Goal: Transaction & Acquisition: Purchase product/service

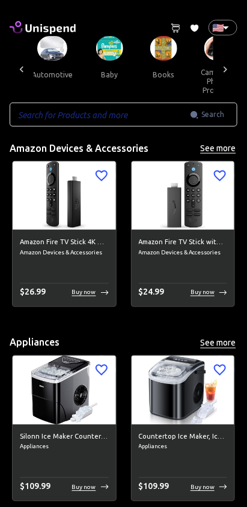
scroll to position [0, 251]
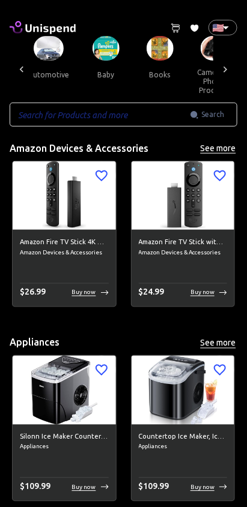
click at [99, 62] on button "baby" at bounding box center [106, 75] width 54 height 29
click at [95, 61] on button "baby" at bounding box center [106, 75] width 54 height 29
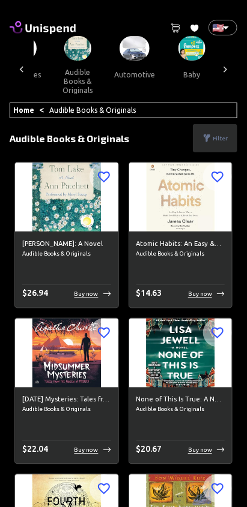
click at [190, 61] on button "baby" at bounding box center [191, 75] width 54 height 29
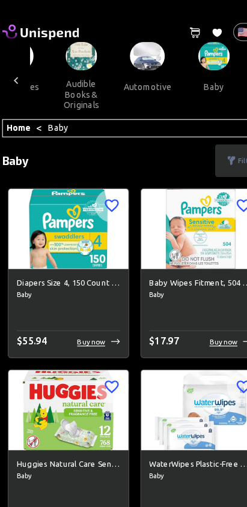
click at [137, 62] on button "automotive" at bounding box center [134, 75] width 60 height 29
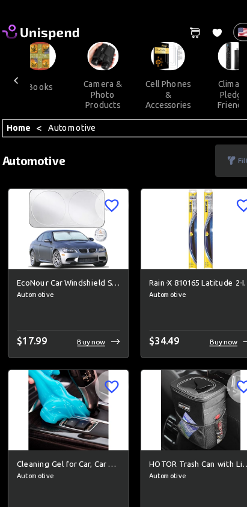
scroll to position [0, 369]
click at [88, 84] on button "camera & photo products" at bounding box center [95, 81] width 54 height 41
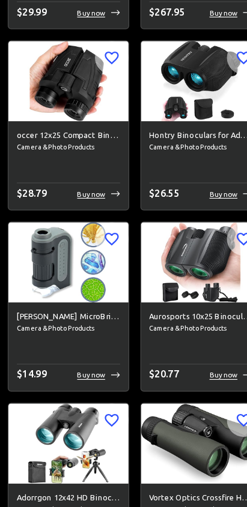
scroll to position [3958, 0]
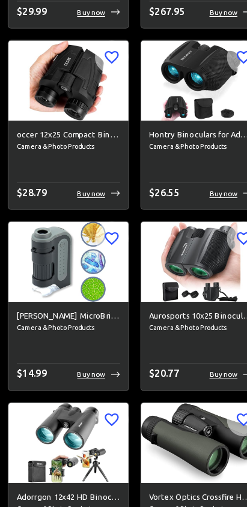
click at [85, 352] on span "Camera & Photo Products" at bounding box center [66, 353] width 89 height 10
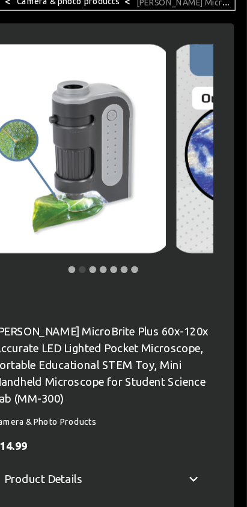
scroll to position [109, 0]
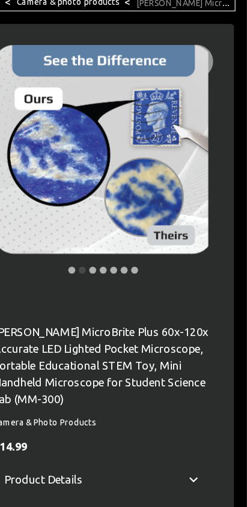
click at [187, 155] on div at bounding box center [200, 138] width 36 height 200
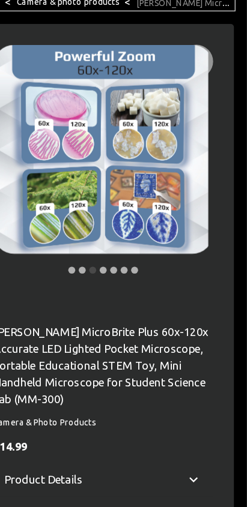
click at [208, 138] on button "Next" at bounding box center [200, 139] width 24 height 24
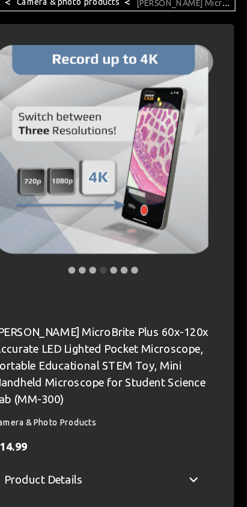
click at [204, 144] on icon "Next" at bounding box center [200, 138] width 14 height 14
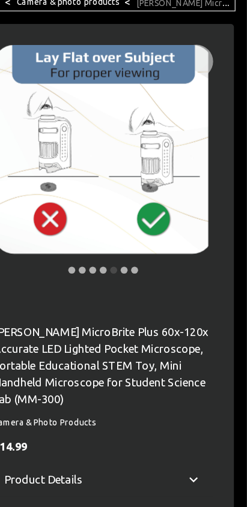
click at [207, 139] on button "Next" at bounding box center [200, 139] width 24 height 24
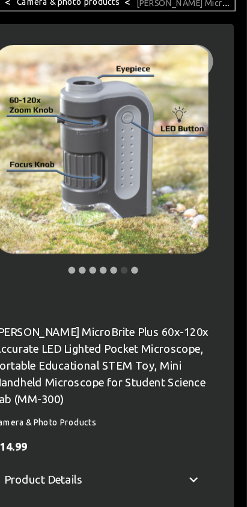
click at [208, 142] on button "Next" at bounding box center [200, 139] width 24 height 24
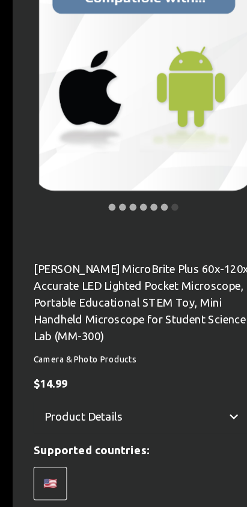
scroll to position [0, 0]
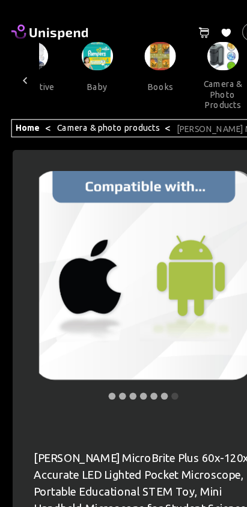
click at [122, 113] on link "Camera & photo products" at bounding box center [93, 110] width 88 height 8
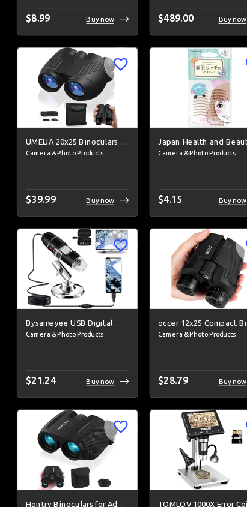
scroll to position [6516, 0]
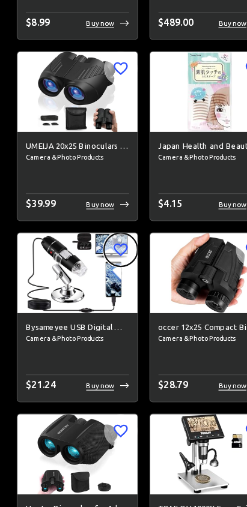
click at [106, 215] on icon "button" at bounding box center [104, 214] width 12 height 11
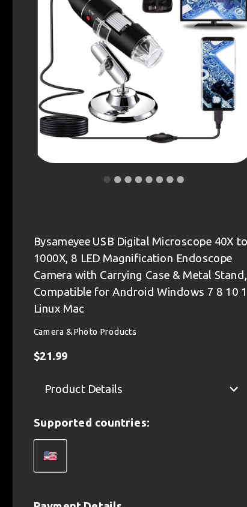
scroll to position [184, 0]
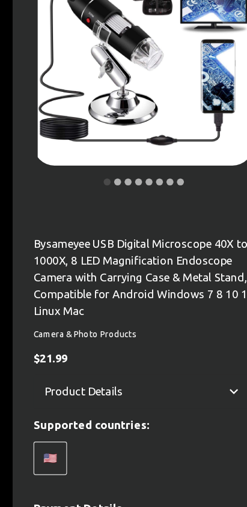
click at [199, 331] on icon at bounding box center [201, 337] width 14 height 14
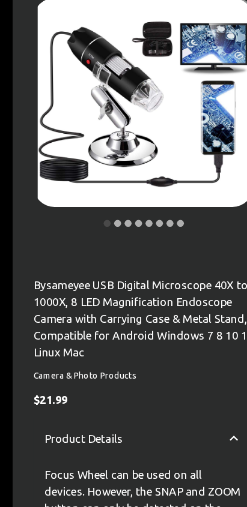
scroll to position [0, 0]
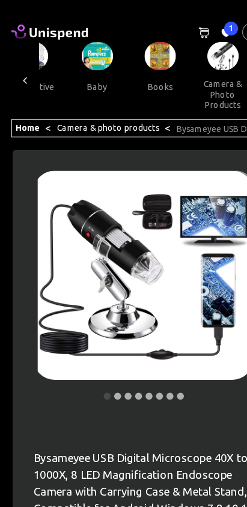
click at [190, 243] on button "Next" at bounding box center [200, 247] width 24 height 24
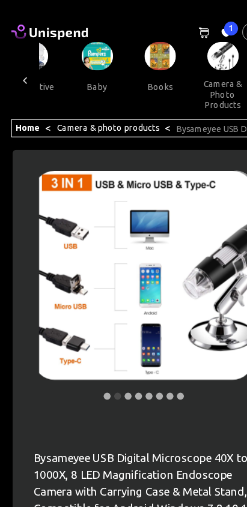
click at [203, 248] on icon "Next" at bounding box center [200, 247] width 14 height 14
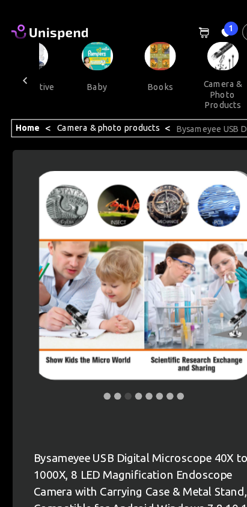
click at [205, 245] on icon "Next" at bounding box center [200, 247] width 14 height 14
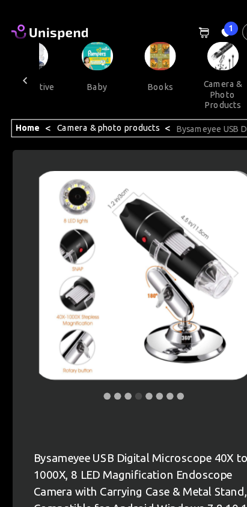
click at [203, 248] on icon "Next" at bounding box center [200, 247] width 14 height 14
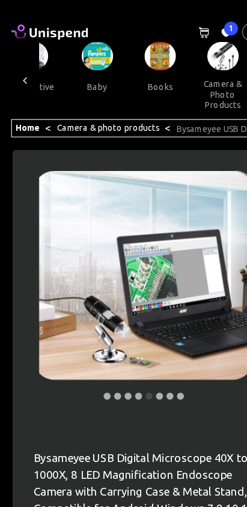
click at [204, 245] on icon "Next" at bounding box center [200, 247] width 14 height 14
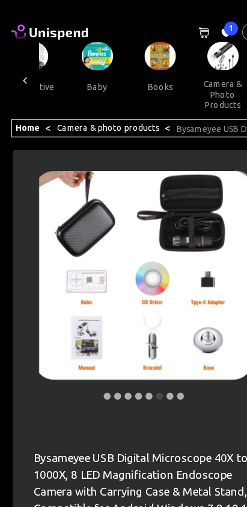
click at [206, 247] on icon "Next" at bounding box center [200, 247] width 14 height 14
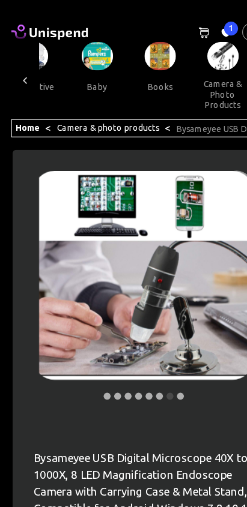
click at [202, 246] on icon "Next" at bounding box center [200, 247] width 4 height 7
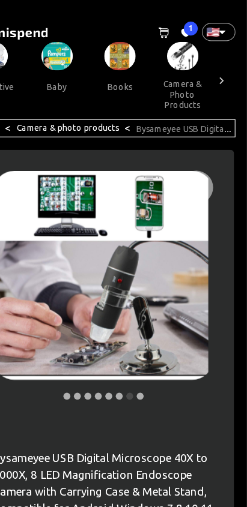
click at [210, 250] on button "Next" at bounding box center [200, 247] width 24 height 24
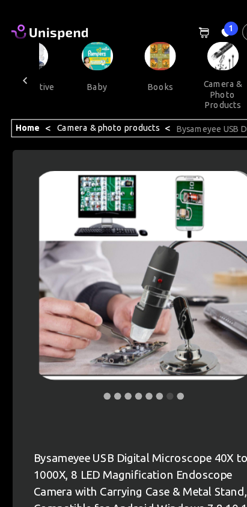
click at [122, 113] on link "Camera & photo products" at bounding box center [93, 110] width 88 height 8
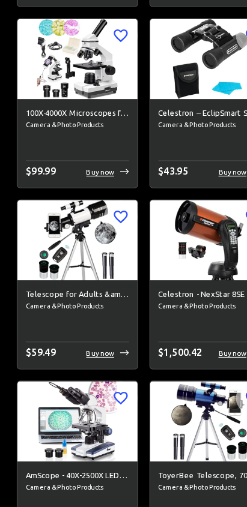
scroll to position [3111, 0]
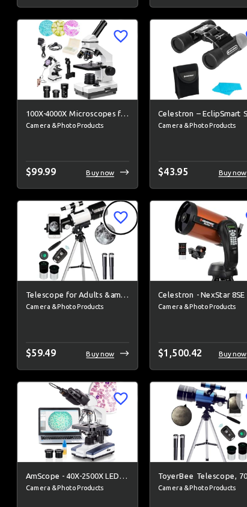
click at [103, 190] on icon "button" at bounding box center [104, 187] width 14 height 14
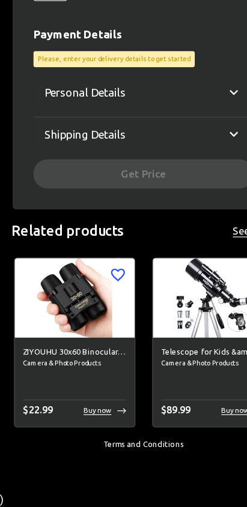
scroll to position [0, 273]
click at [50, 152] on p "Personal Details" at bounding box center [73, 150] width 70 height 14
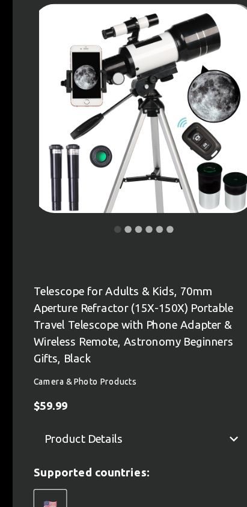
scroll to position [136, 0]
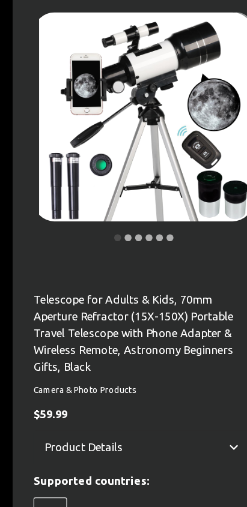
click at [161, 125] on img at bounding box center [123, 101] width 189 height 180
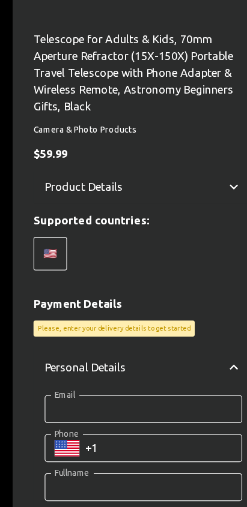
scroll to position [291, 0]
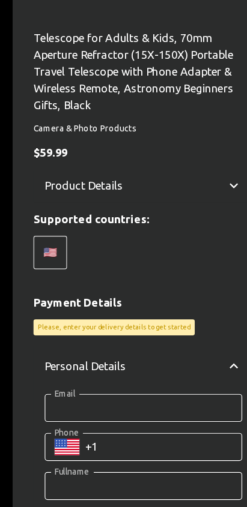
click at [199, 234] on icon at bounding box center [201, 230] width 14 height 14
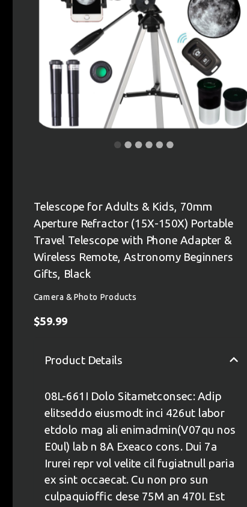
scroll to position [0, 0]
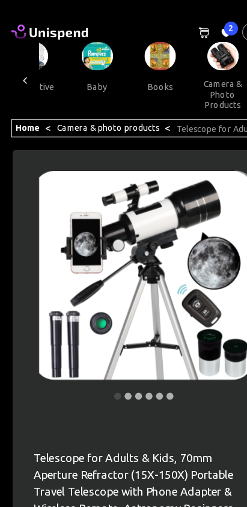
click at [85, 112] on link "Camera & photo products" at bounding box center [93, 110] width 88 height 8
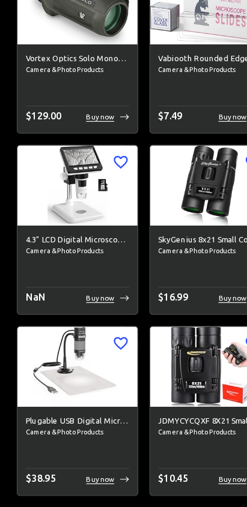
scroll to position [5343, 0]
click at [86, 213] on span "Camera & Photo Products" at bounding box center [66, 217] width 89 height 10
click at [85, 215] on span "Camera & Photo Products" at bounding box center [66, 217] width 89 height 10
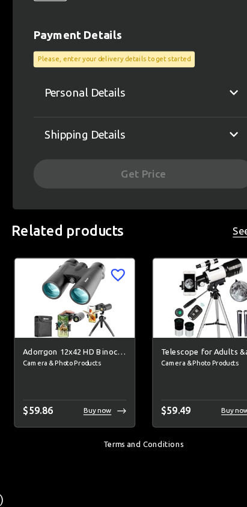
scroll to position [459, 0]
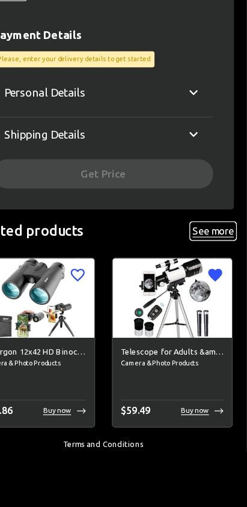
click at [226, 274] on button "See more" at bounding box center [218, 270] width 38 height 15
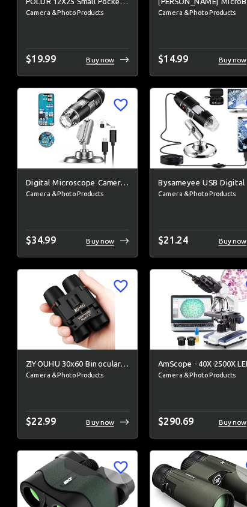
scroll to position [9908, 0]
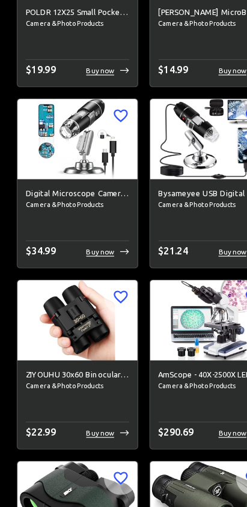
click at [182, 143] on img at bounding box center [180, 119] width 103 height 68
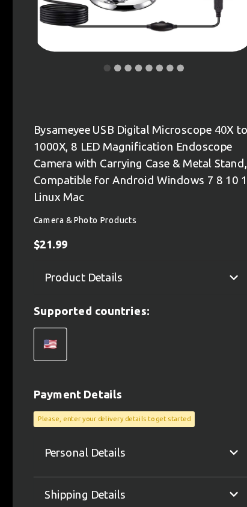
scroll to position [282, 0]
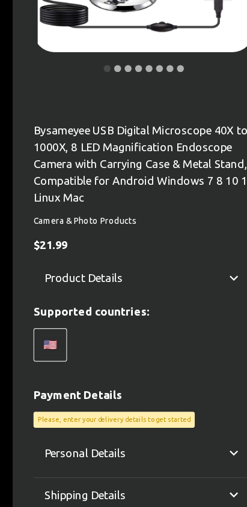
click at [76, 238] on p "Product Details" at bounding box center [71, 239] width 67 height 14
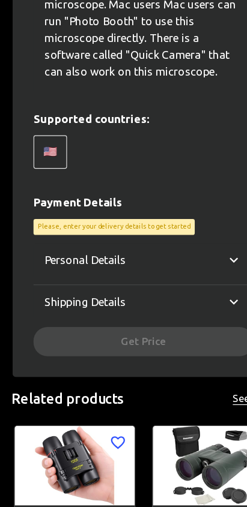
scroll to position [700, 0]
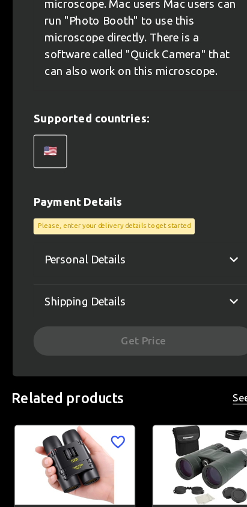
click at [206, 291] on icon at bounding box center [201, 294] width 14 height 14
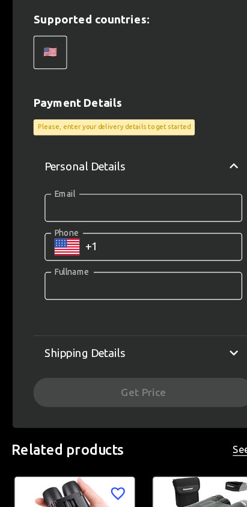
scroll to position [785, 0]
click at [199, 380] on div "Shipping Details" at bounding box center [123, 374] width 189 height 29
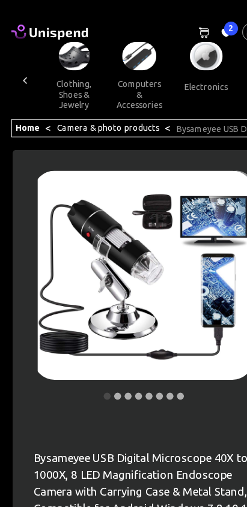
scroll to position [0, 571]
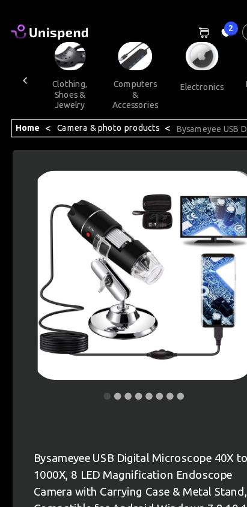
click at [109, 86] on button "computers & accessories" at bounding box center [116, 81] width 58 height 41
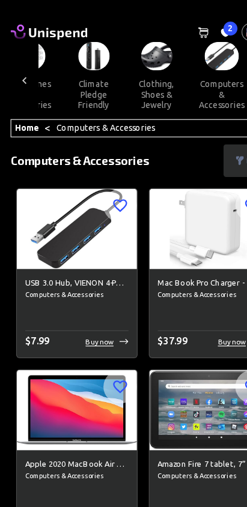
click at [129, 88] on button "clothing, shoes & jewelry" at bounding box center [135, 81] width 54 height 41
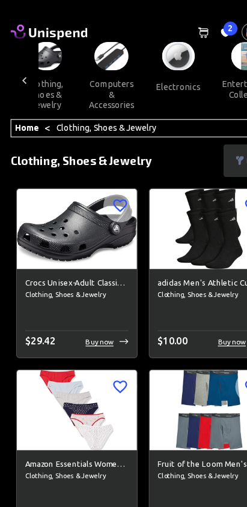
scroll to position [0, 591]
click at [149, 61] on button "electronics" at bounding box center [153, 75] width 56 height 29
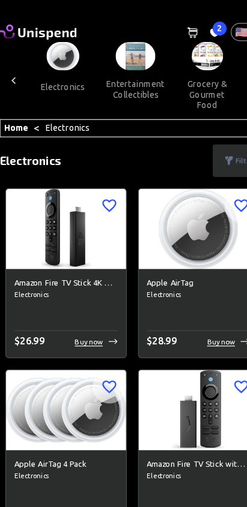
scroll to position [0, 682]
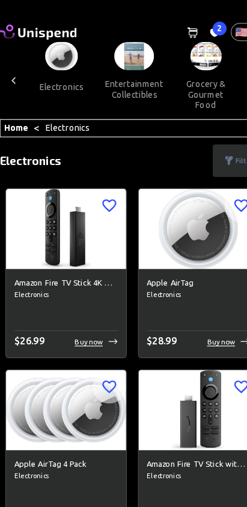
click at [127, 63] on button "entertainment collectibles" at bounding box center [125, 77] width 69 height 32
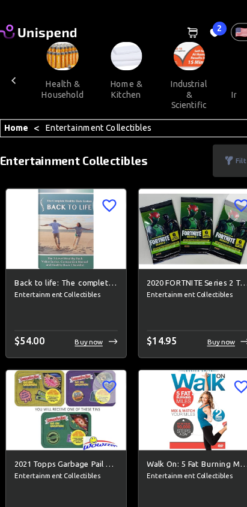
scroll to position [0, 916]
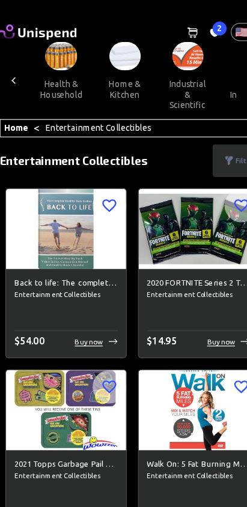
click at [158, 52] on img at bounding box center [171, 48] width 27 height 25
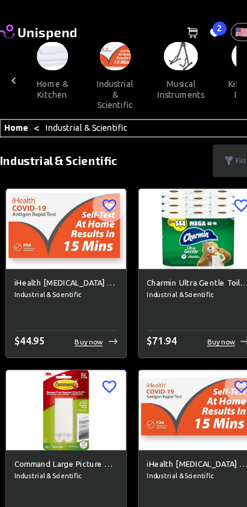
scroll to position [0, 979]
click at [159, 62] on button "musical instruments" at bounding box center [164, 77] width 59 height 32
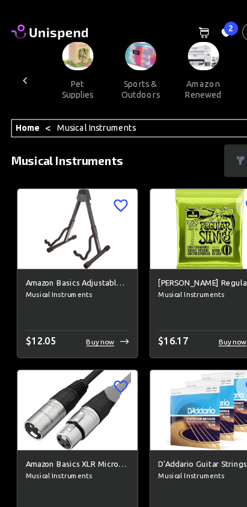
scroll to position [0, 1188]
click at [112, 75] on button "sports & outdoors" at bounding box center [121, 77] width 54 height 32
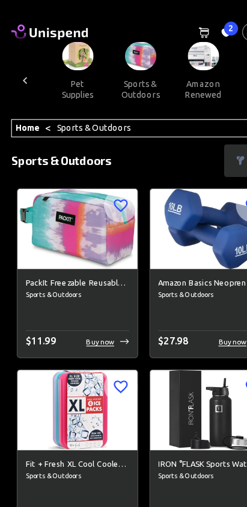
click at [166, 73] on button "amazon renewed" at bounding box center [175, 77] width 54 height 32
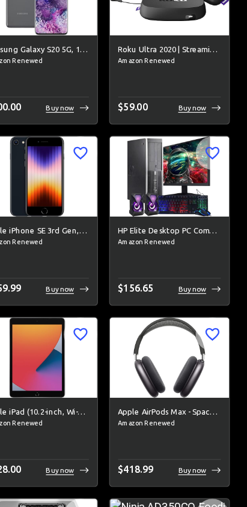
scroll to position [5592, 0]
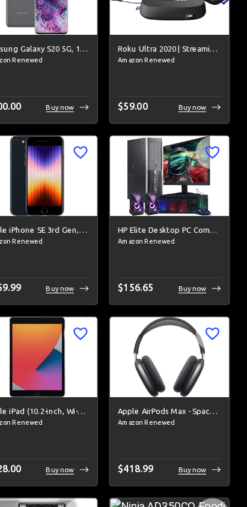
click at [190, 239] on img at bounding box center [180, 222] width 103 height 68
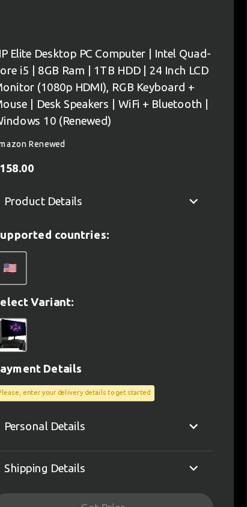
scroll to position [347, 0]
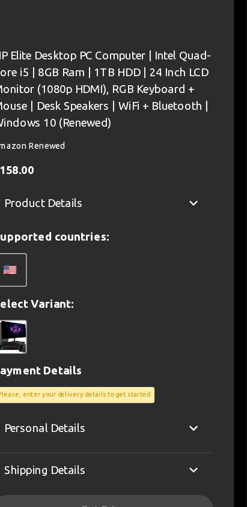
click at [199, 173] on icon at bounding box center [201, 174] width 14 height 14
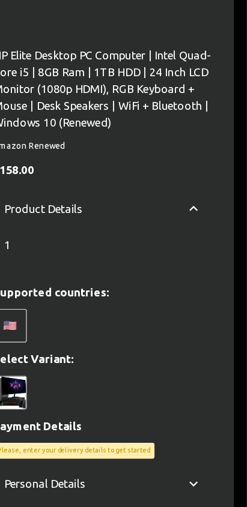
click at [205, 177] on icon at bounding box center [201, 179] width 14 height 14
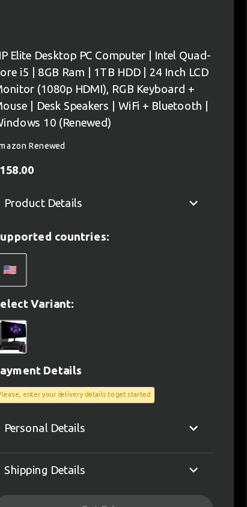
click at [204, 170] on icon at bounding box center [201, 174] width 14 height 14
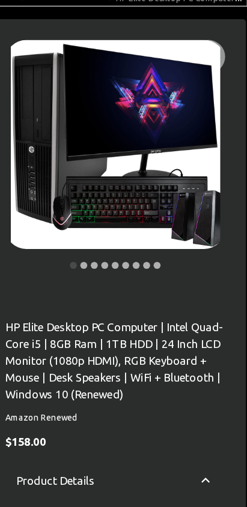
scroll to position [113, 0]
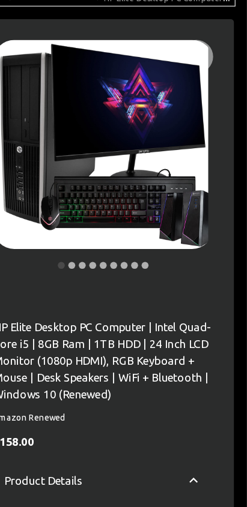
click at [194, 137] on icon "Next" at bounding box center [200, 134] width 14 height 14
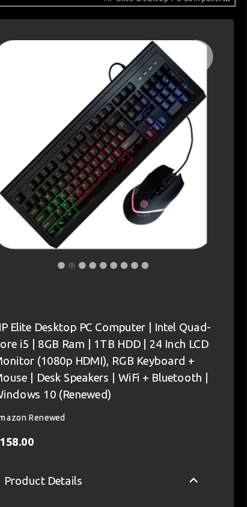
click at [209, 129] on button "Next" at bounding box center [200, 134] width 24 height 24
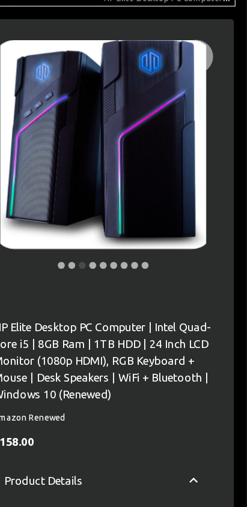
click at [208, 136] on button "Next" at bounding box center [200, 134] width 24 height 24
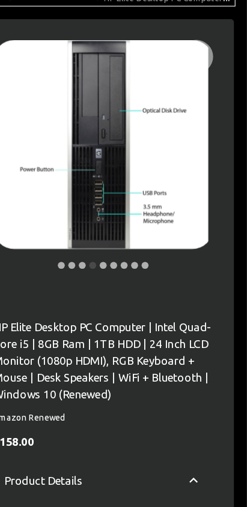
click at [209, 133] on button "Next" at bounding box center [200, 134] width 24 height 24
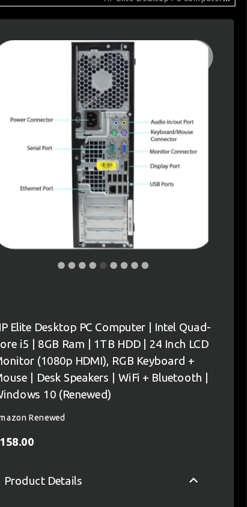
click at [209, 131] on button "Next" at bounding box center [200, 134] width 24 height 24
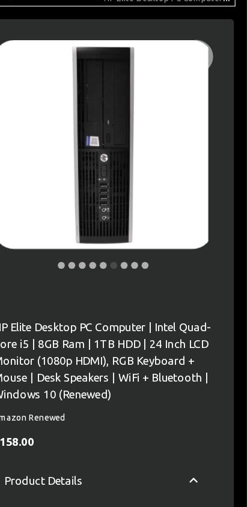
click at [210, 131] on button "Next" at bounding box center [200, 134] width 24 height 24
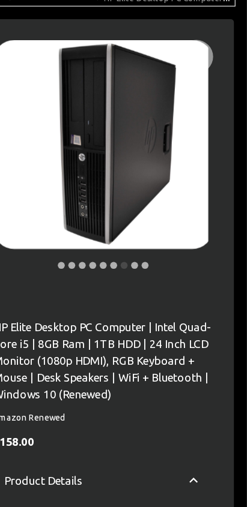
click at [209, 131] on button "Next" at bounding box center [200, 134] width 24 height 24
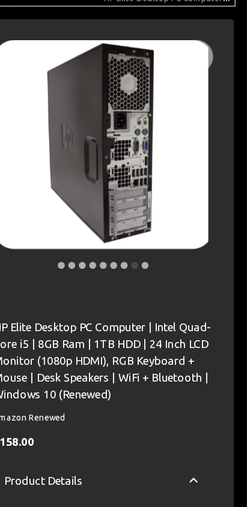
click at [209, 130] on button "Next" at bounding box center [200, 134] width 24 height 24
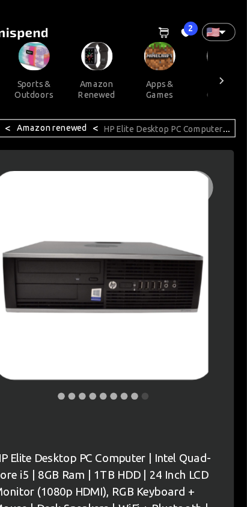
scroll to position [0, 1247]
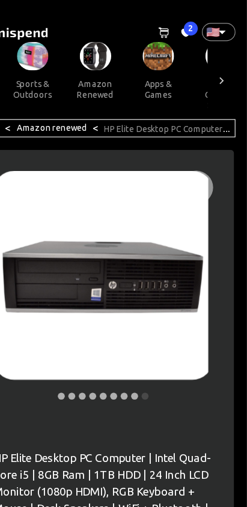
click at [172, 76] on button "apps & games" at bounding box center [170, 77] width 54 height 32
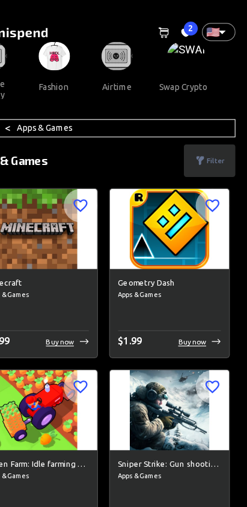
click at [181, 78] on button "swap crypto" at bounding box center [192, 75] width 61 height 29
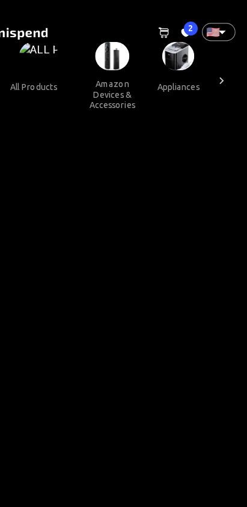
click at [127, 80] on button "amazon devices & accessories" at bounding box center [131, 81] width 58 height 41
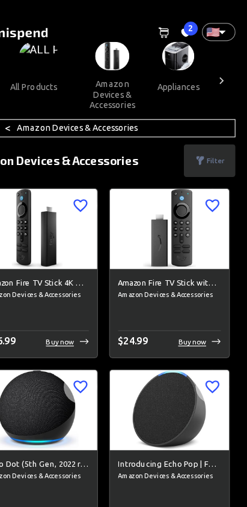
click at [187, 67] on button "appliances" at bounding box center [187, 75] width 55 height 29
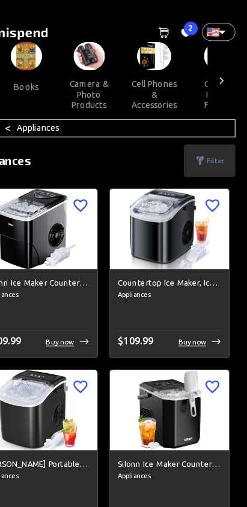
scroll to position [0, 358]
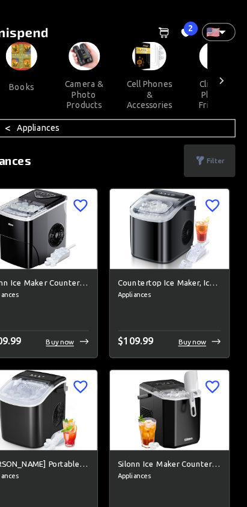
click at [171, 87] on button "cell phones & accessories" at bounding box center [163, 81] width 58 height 41
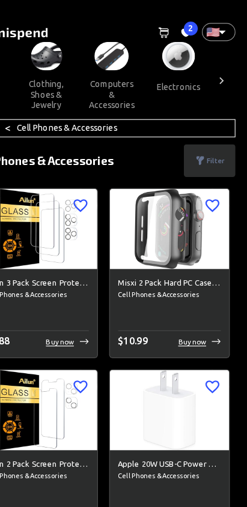
scroll to position [0, 570]
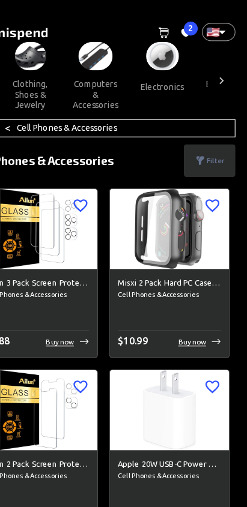
click at [118, 91] on button "computers & accessories" at bounding box center [117, 81] width 58 height 41
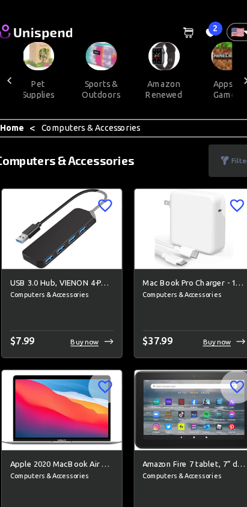
scroll to position [0, 1215]
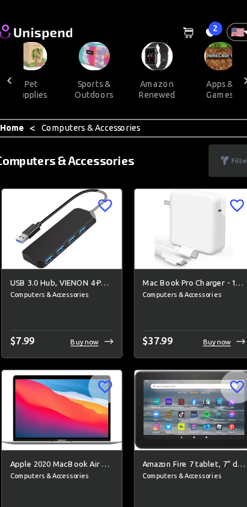
click at [139, 79] on button "amazon renewed" at bounding box center [148, 77] width 54 height 32
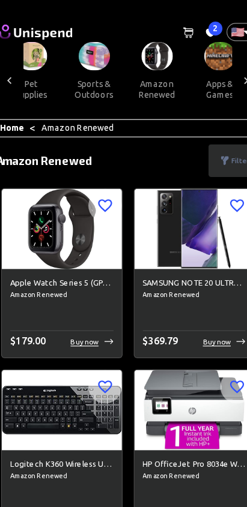
click at [213, 139] on p "Filter" at bounding box center [219, 138] width 15 height 9
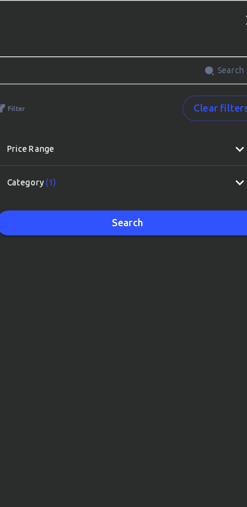
click at [210, 139] on div "Price range" at bounding box center [123, 128] width 226 height 29
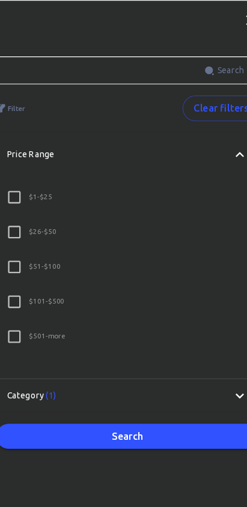
click at [25, 170] on input "$ 1 - $25" at bounding box center [25, 169] width 25 height 25
checkbox input "true"
click at [33, 203] on input "$ 26 - $50" at bounding box center [25, 199] width 25 height 25
checkbox input "true"
click at [29, 175] on input "$ 1 - $25" at bounding box center [25, 169] width 25 height 25
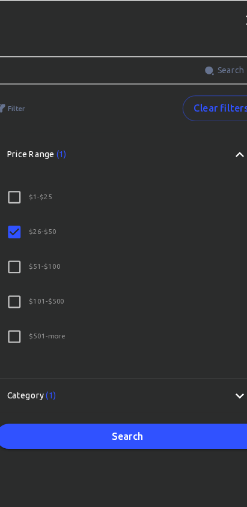
checkbox input "true"
checkbox input "false"
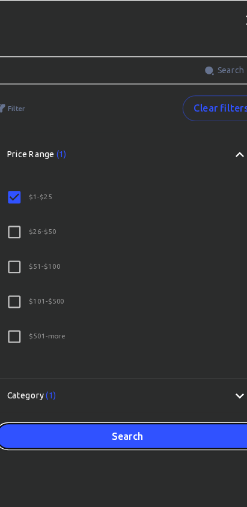
click at [182, 380] on button "Search" at bounding box center [123, 376] width 226 height 22
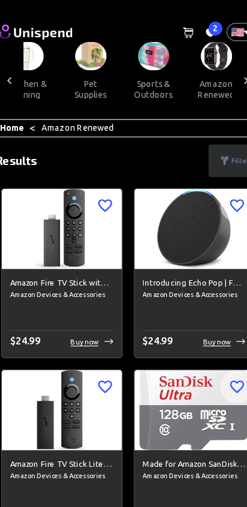
click at [214, 138] on p "Filter" at bounding box center [219, 138] width 15 height 9
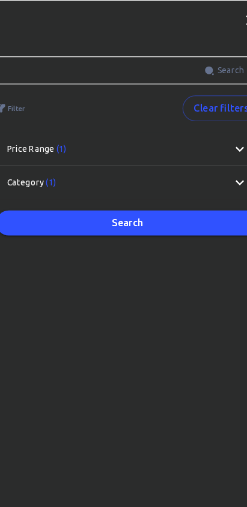
click at [93, 131] on div "Price range (1)" at bounding box center [116, 128] width 193 height 11
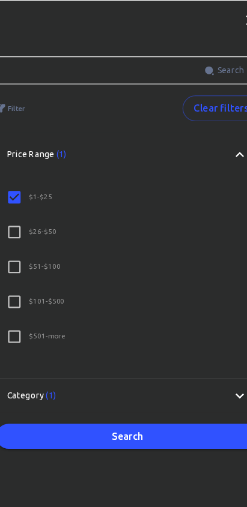
click at [50, 200] on p "$ 26 - $50" at bounding box center [49, 199] width 23 height 9
click at [38, 200] on input "$ 26 - $50" at bounding box center [25, 199] width 25 height 25
checkbox input "true"
checkbox input "false"
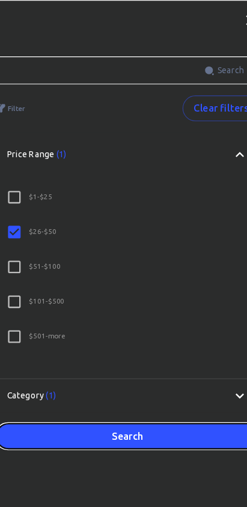
click at [167, 373] on button "Search" at bounding box center [123, 376] width 226 height 22
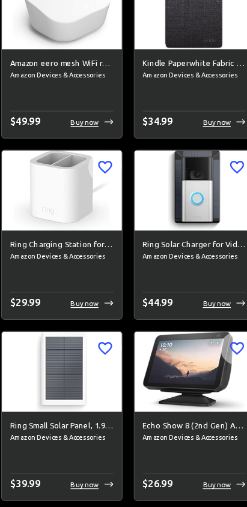
scroll to position [1289, 0]
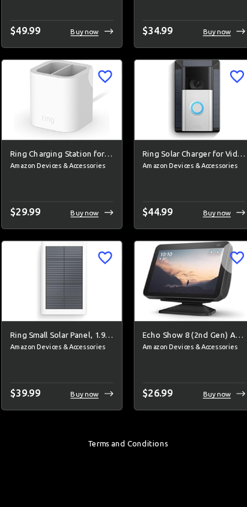
click at [194, 355] on h6 "Echo Show 8 (2nd Gen) Adjustable Stand - Charcoal" at bounding box center [180, 360] width 89 height 11
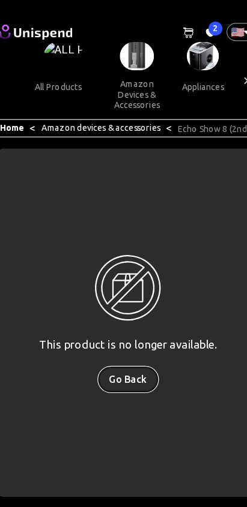
click at [135, 334] on button "Go Back" at bounding box center [124, 327] width 52 height 22
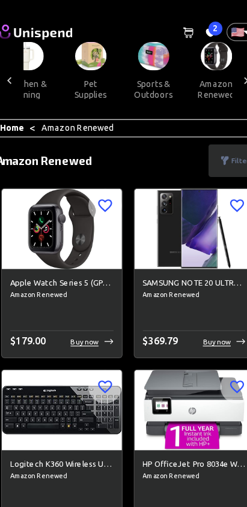
click at [214, 145] on div "Filter" at bounding box center [215, 138] width 44 height 28
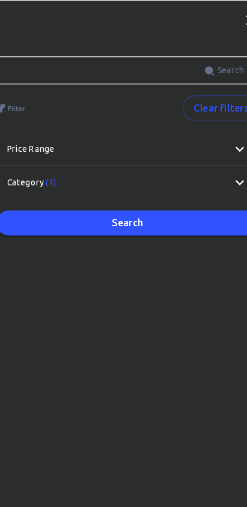
click at [150, 138] on div "Price range" at bounding box center [123, 128] width 226 height 29
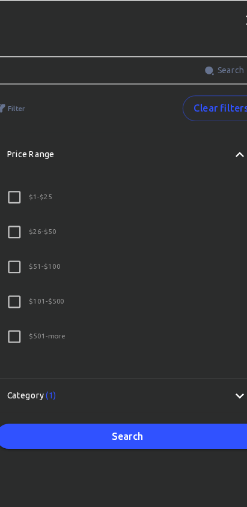
click at [99, 209] on label "$ 26 - $50" at bounding box center [115, 199] width 204 height 25
click at [38, 209] on input "$ 26 - $50" at bounding box center [25, 199] width 25 height 25
checkbox input "true"
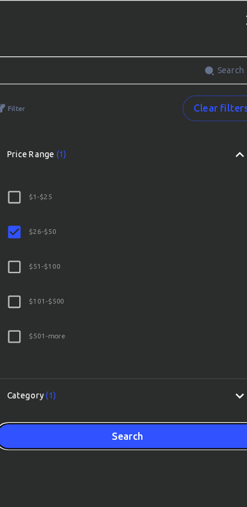
click at [172, 368] on button "Search" at bounding box center [123, 376] width 226 height 22
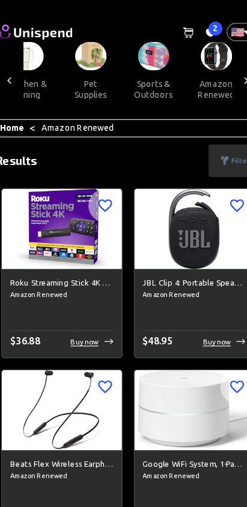
click at [211, 139] on icon at bounding box center [206, 138] width 9 height 9
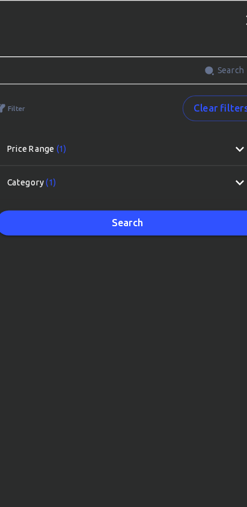
click at [115, 139] on div "Price range (1)" at bounding box center [123, 128] width 226 height 29
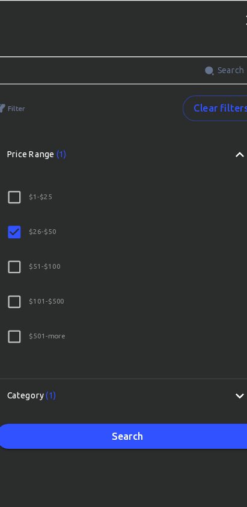
click at [78, 232] on label "$ 51 - $100" at bounding box center [115, 229] width 204 height 25
click at [38, 232] on input "$ 51 - $100" at bounding box center [25, 229] width 25 height 25
checkbox input "true"
checkbox input "false"
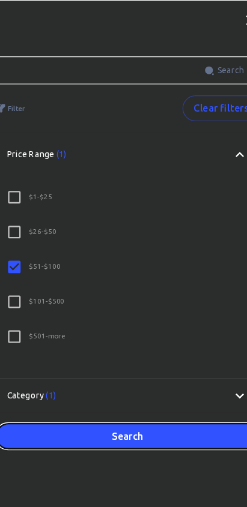
click at [167, 383] on button "Search" at bounding box center [123, 376] width 226 height 22
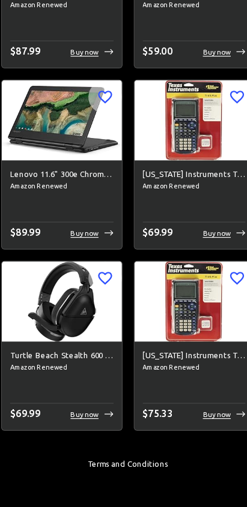
scroll to position [647, 0]
click at [93, 220] on h6 "Lenovo 11.6" 300e Chromebook Touchscreen LCD 2 in 1- MediaTek M8173C Quad-core …" at bounding box center [66, 221] width 89 height 11
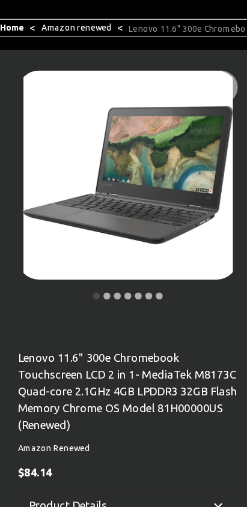
scroll to position [86, 0]
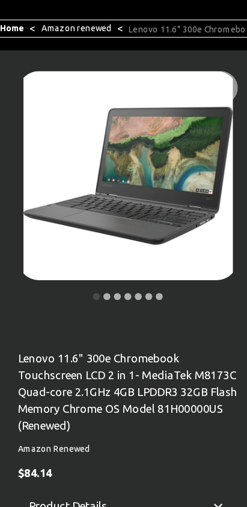
click at [200, 193] on div at bounding box center [200, 161] width 36 height 200
click at [209, 154] on button "Next" at bounding box center [200, 161] width 24 height 24
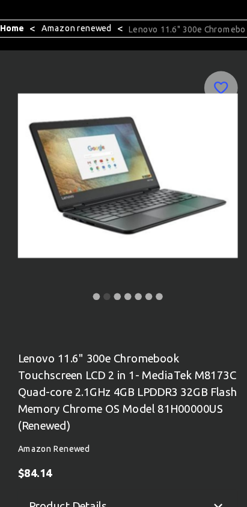
click at [209, 155] on button "Next" at bounding box center [200, 161] width 24 height 24
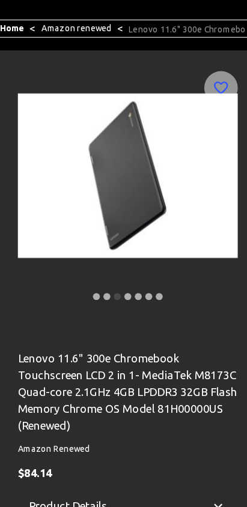
click at [209, 163] on button "Next" at bounding box center [200, 161] width 24 height 24
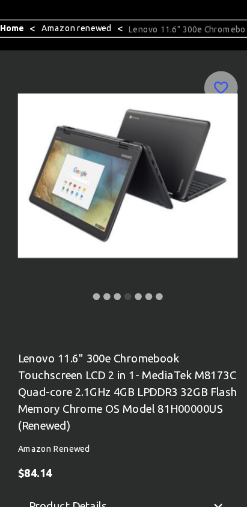
click at [211, 163] on button "Next" at bounding box center [200, 161] width 24 height 24
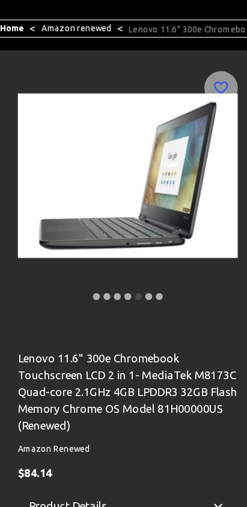
click at [208, 163] on button "Next" at bounding box center [200, 161] width 24 height 24
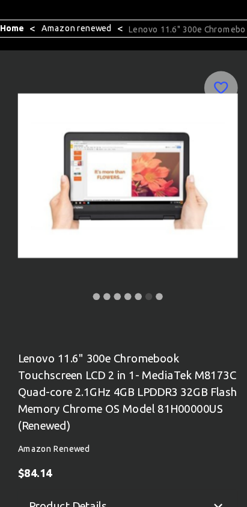
click at [206, 162] on icon "Next" at bounding box center [200, 161] width 14 height 14
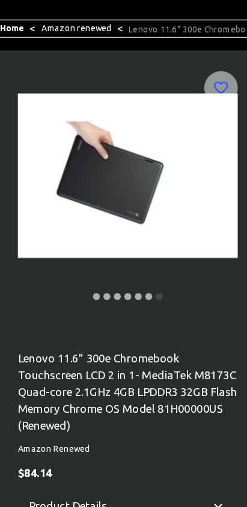
click at [211, 162] on button "Next" at bounding box center [200, 161] width 24 height 24
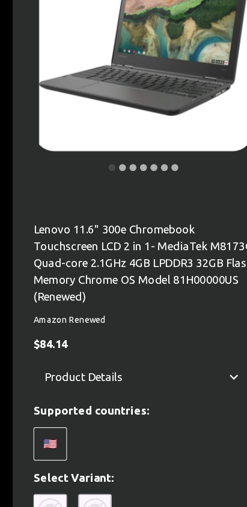
scroll to position [0, 0]
